Goal: Check status

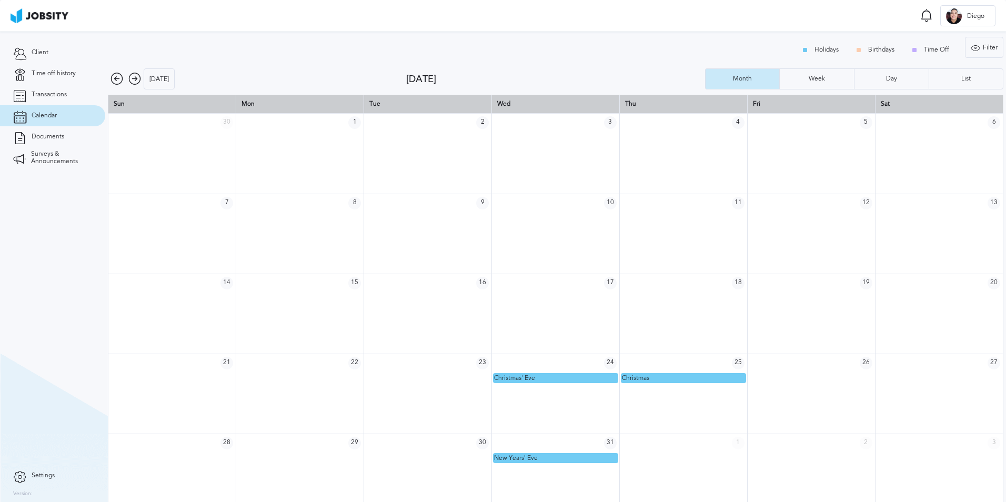
scroll to position [14, 0]
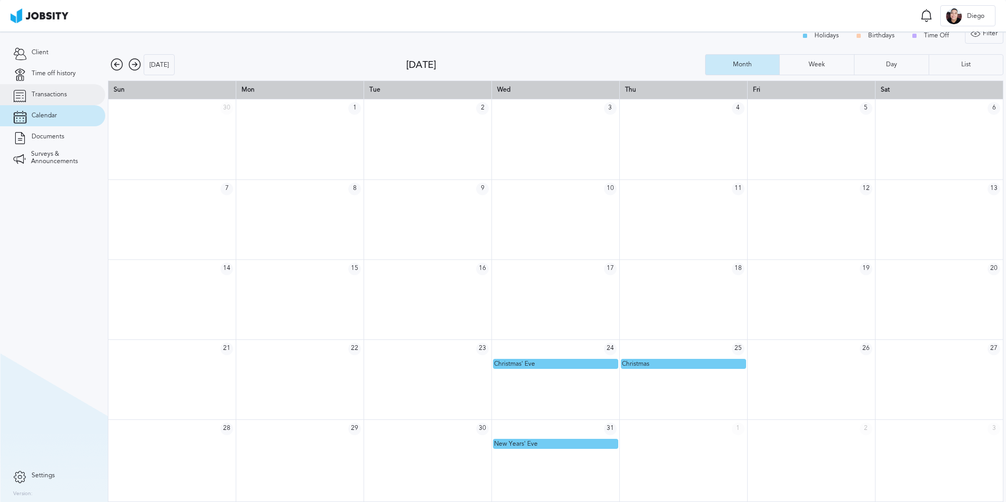
click at [54, 98] on link "Transactions" at bounding box center [52, 94] width 105 height 21
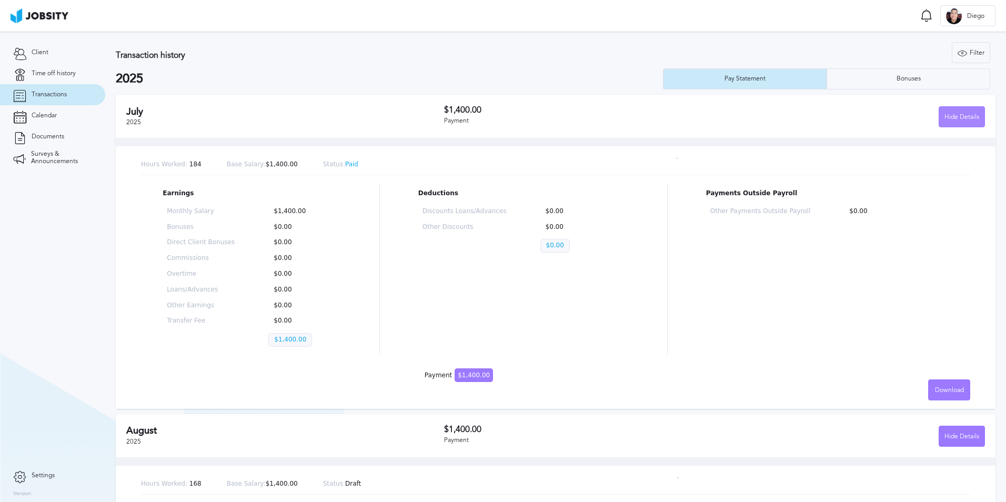
click at [951, 120] on div "Hide Details" at bounding box center [961, 117] width 45 height 21
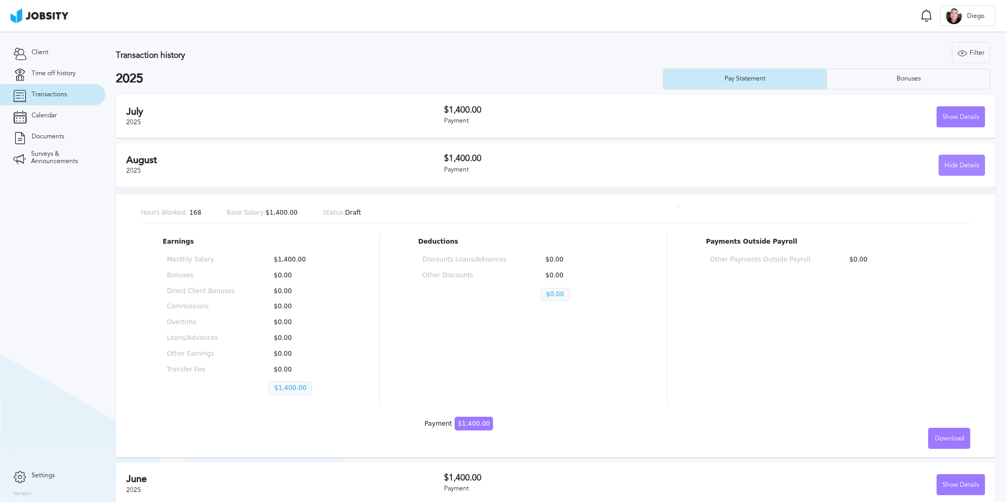
click at [964, 165] on div "Hide Details" at bounding box center [961, 165] width 45 height 21
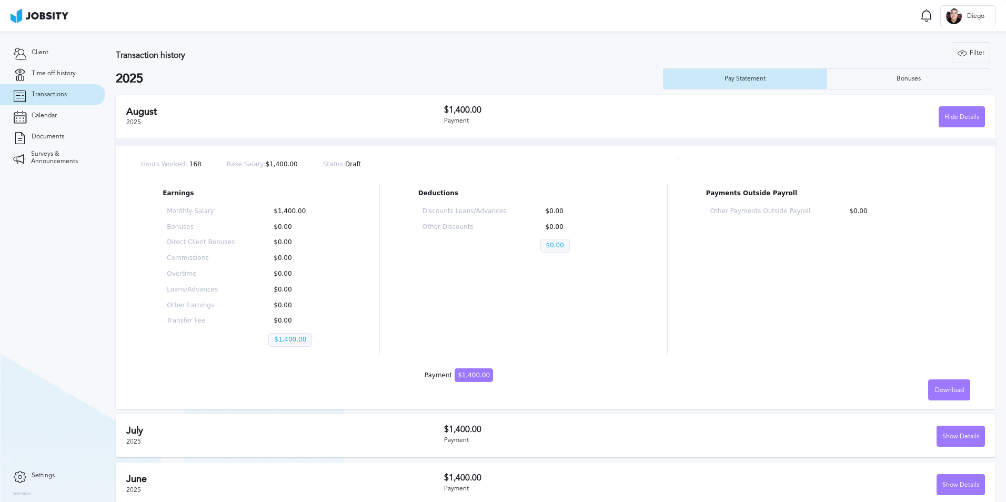
click at [291, 337] on p "$1,400.00" at bounding box center [290, 340] width 44 height 14
click at [959, 116] on div "Hide Details" at bounding box center [961, 117] width 45 height 21
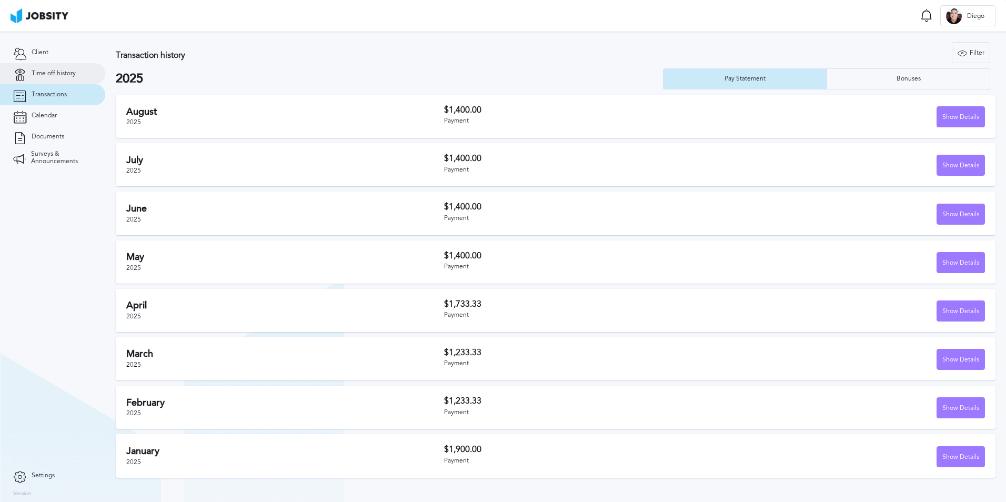
click at [45, 70] on span "Time off history" at bounding box center [54, 73] width 44 height 7
